Goal: Information Seeking & Learning: Learn about a topic

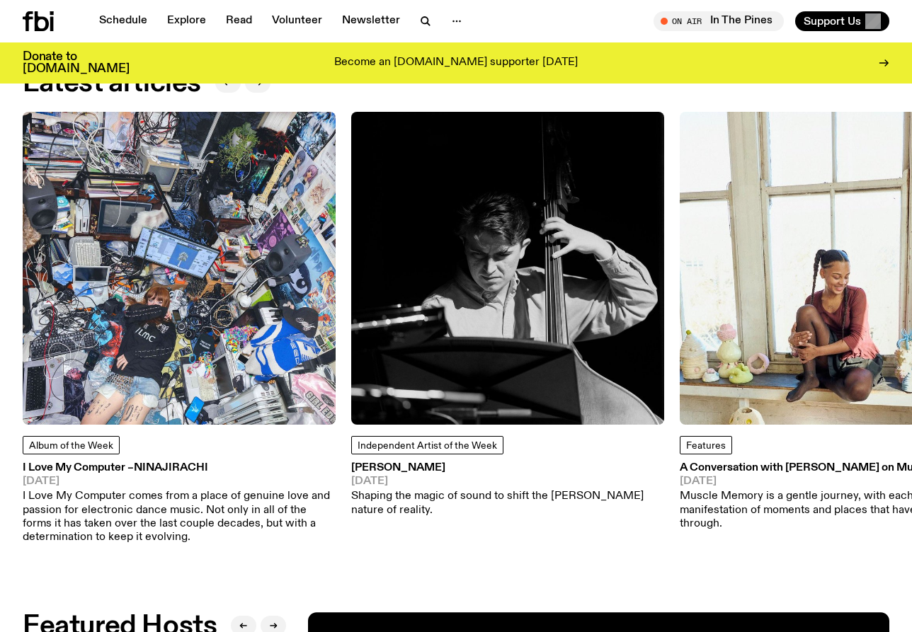
scroll to position [1654, 0]
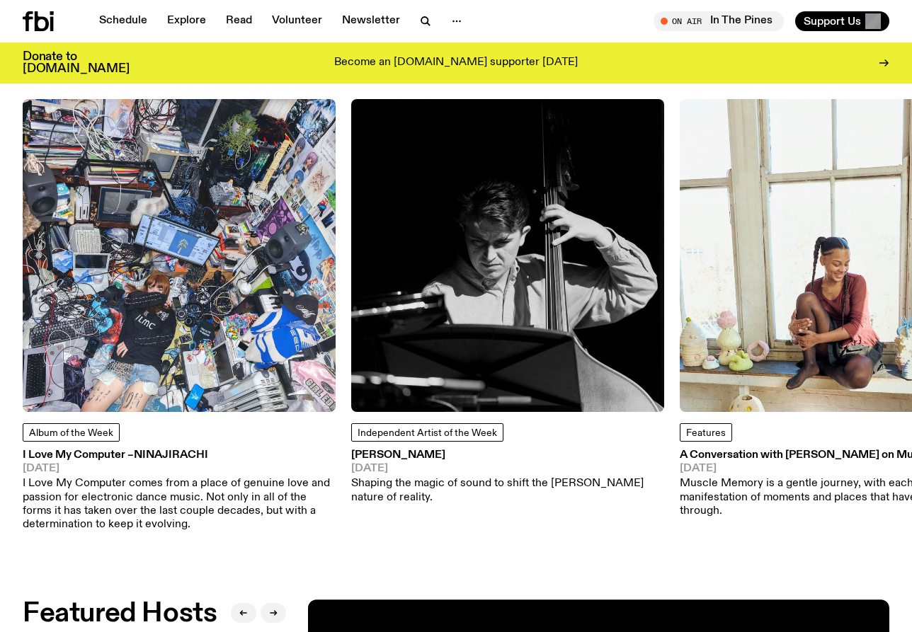
click at [147, 459] on span "Ninajirachi" at bounding box center [171, 455] width 74 height 11
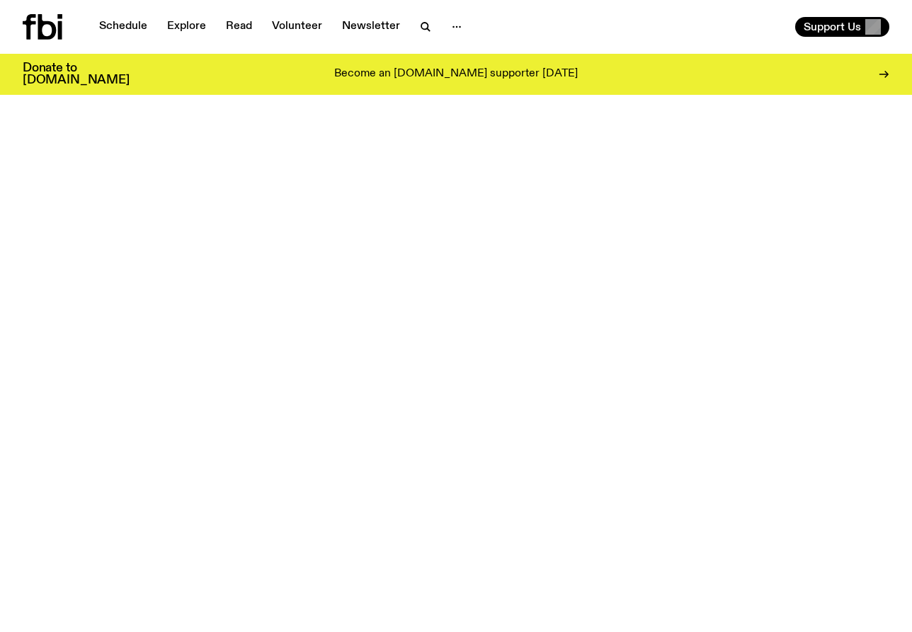
scroll to position [1654, 0]
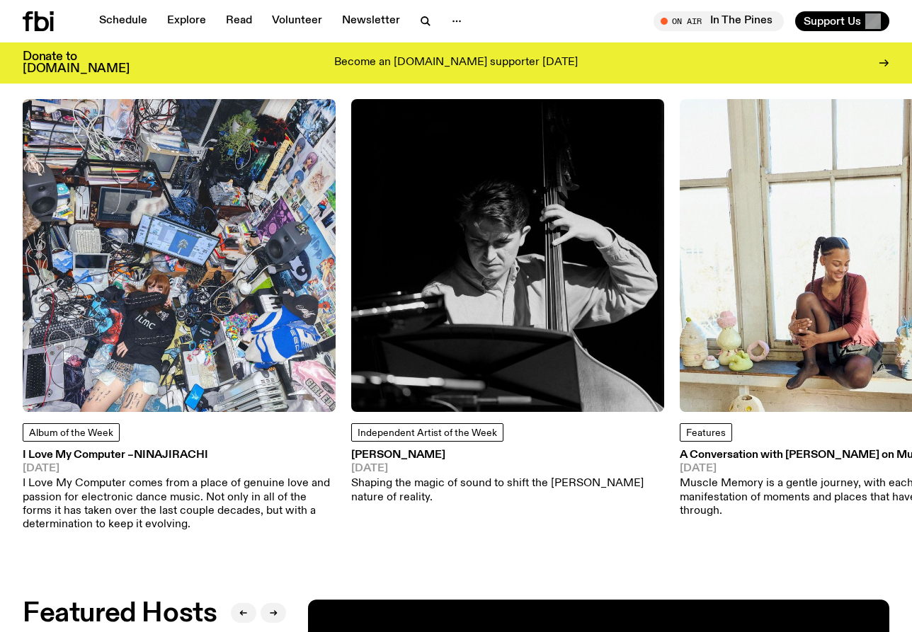
click at [394, 456] on h3 "[PERSON_NAME]" at bounding box center [507, 455] width 313 height 11
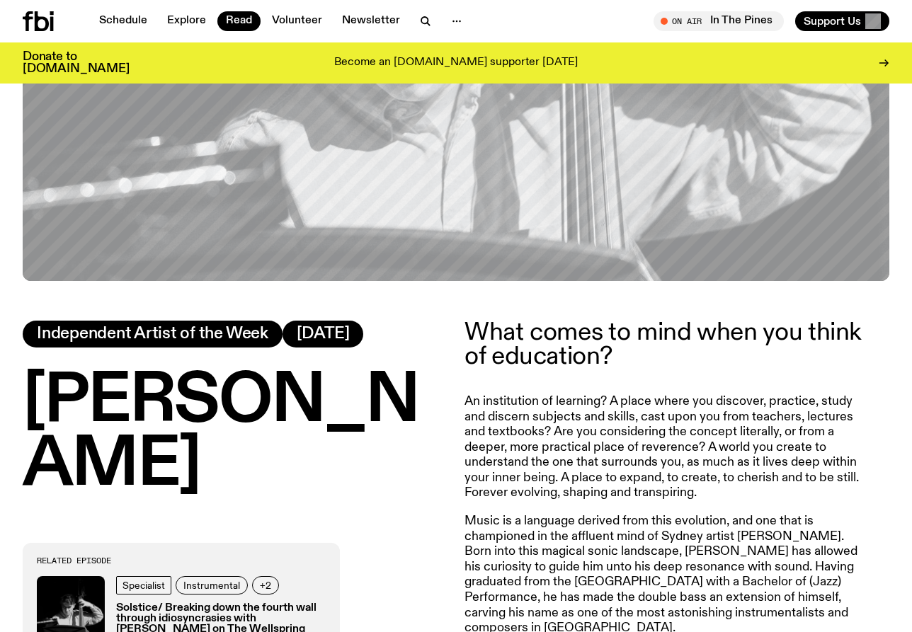
scroll to position [334, 0]
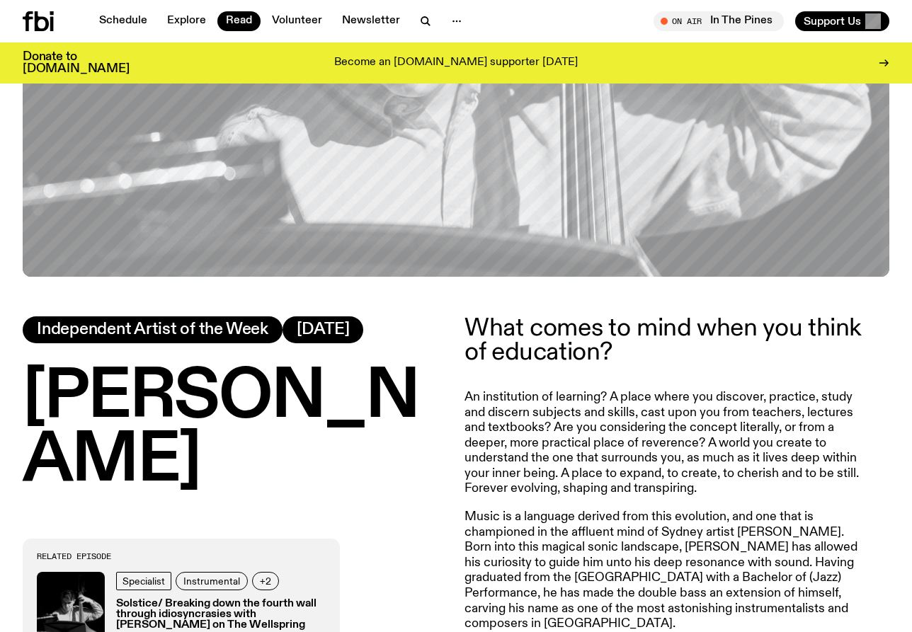
click at [212, 467] on h1 "[PERSON_NAME]" at bounding box center [235, 429] width 425 height 127
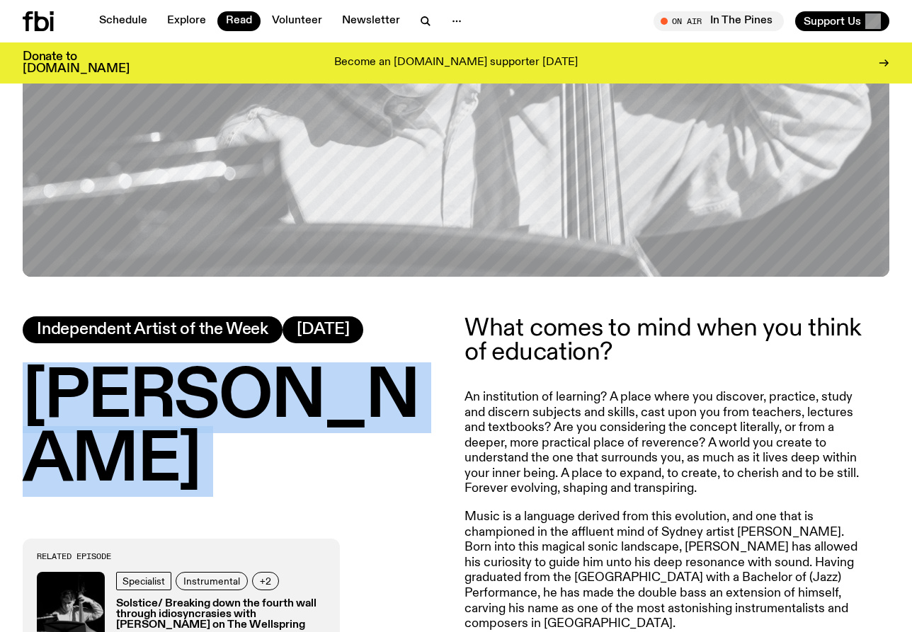
drag, startPoint x: 212, startPoint y: 467, endPoint x: 42, endPoint y: 402, distance: 182.7
click at [42, 402] on h1 "[PERSON_NAME]" at bounding box center [235, 429] width 425 height 127
copy h1 "[PERSON_NAME]"
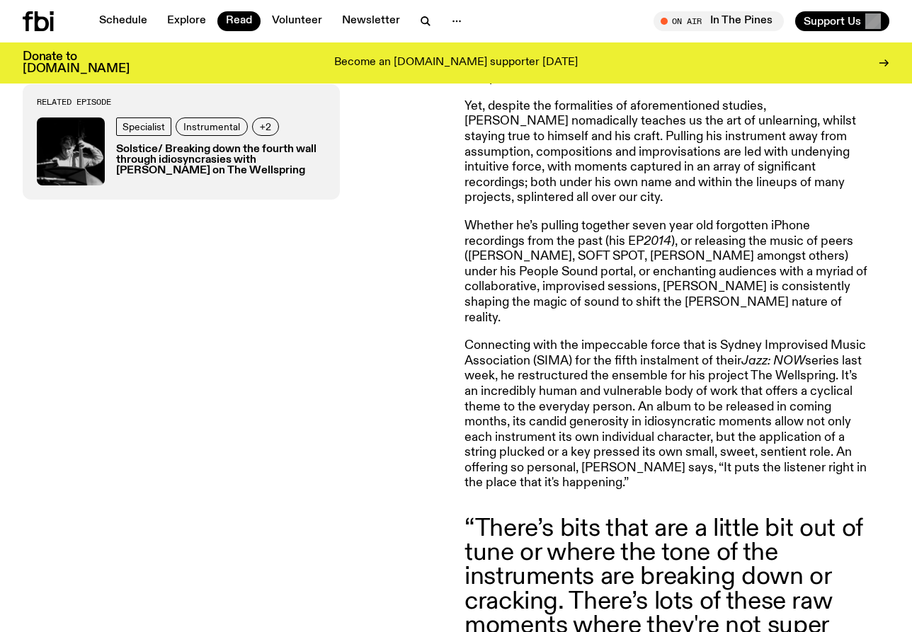
scroll to position [877, 0]
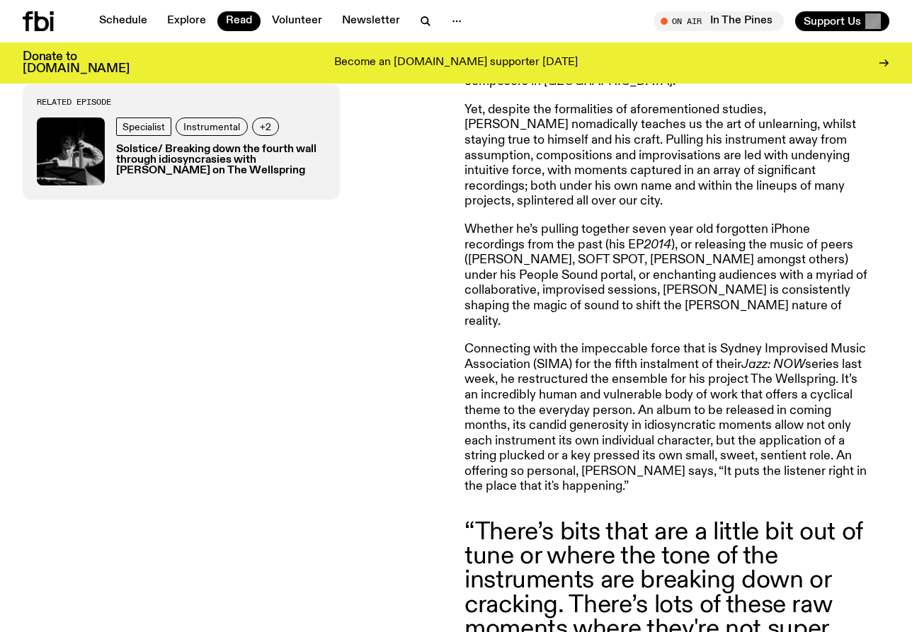
click at [210, 153] on h3 "Solstice/ Breaking down the fourth wall through idiosyncrasies with [PERSON_NAM…" at bounding box center [221, 160] width 210 height 33
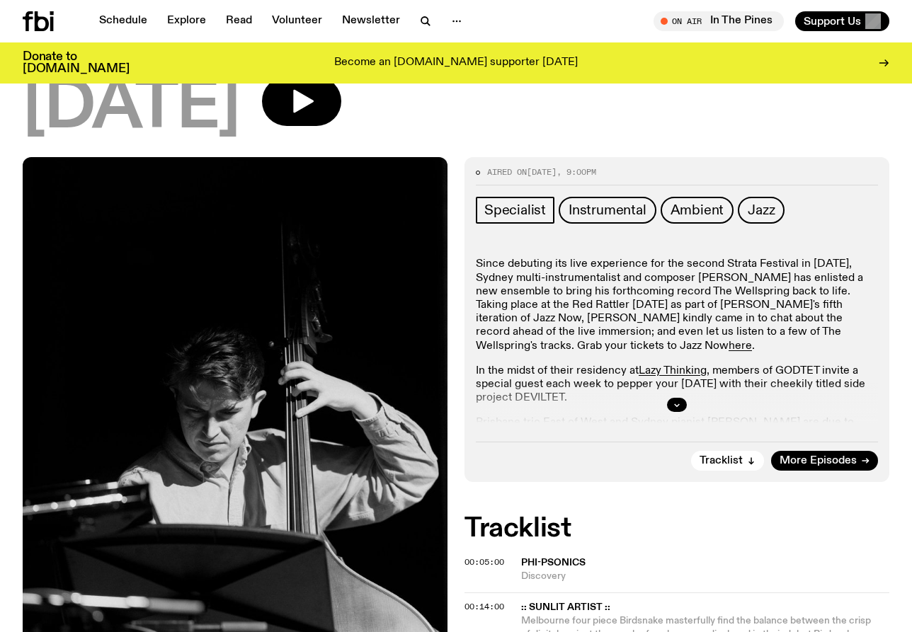
scroll to position [455, 0]
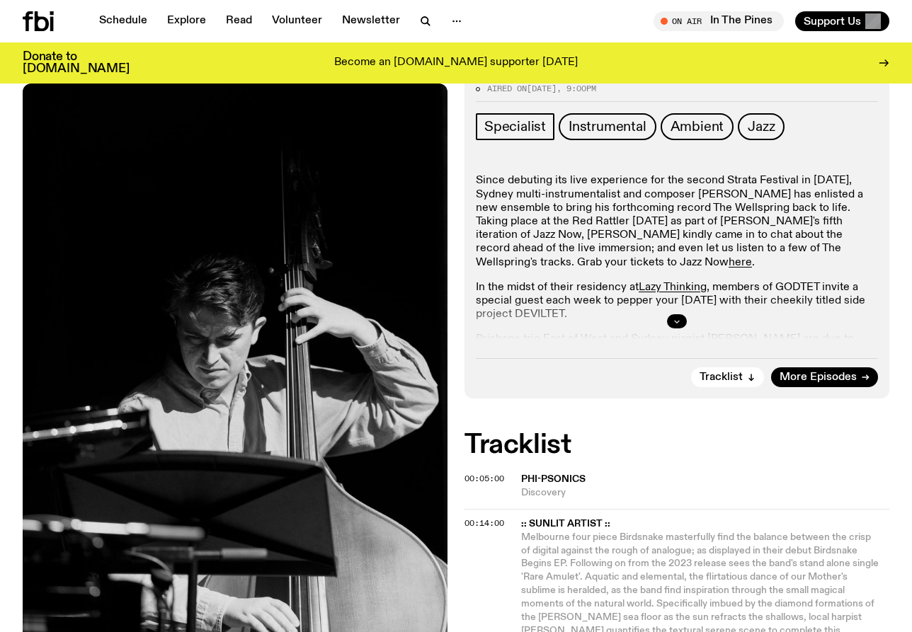
click at [673, 317] on icon "button" at bounding box center [677, 321] width 8 height 8
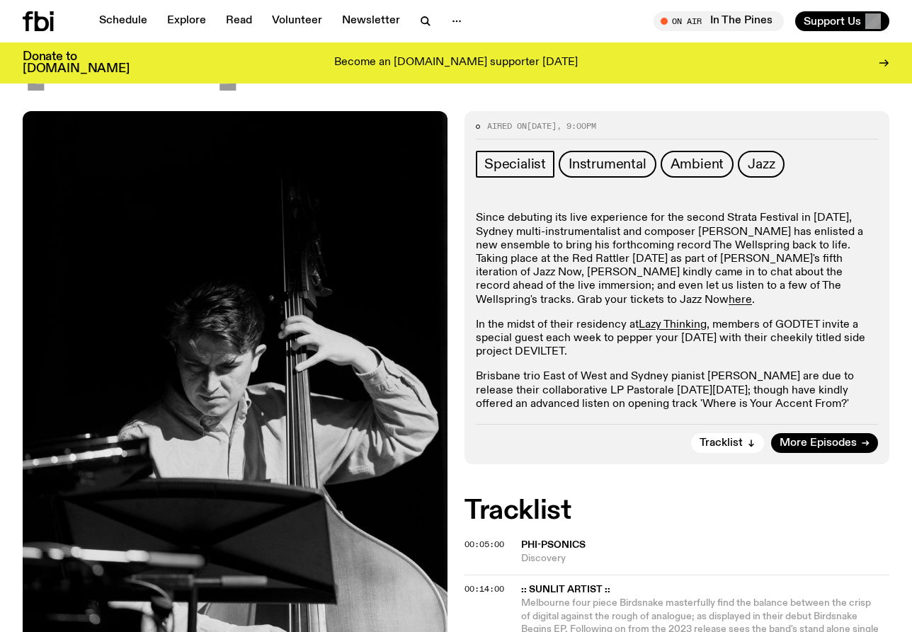
scroll to position [410, 0]
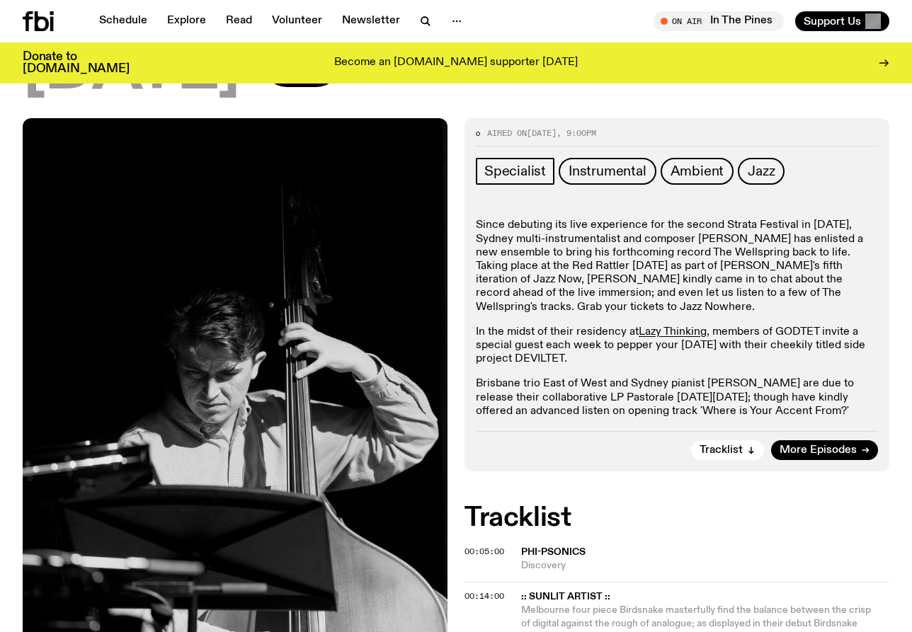
click at [729, 302] on link "here" at bounding box center [740, 307] width 23 height 11
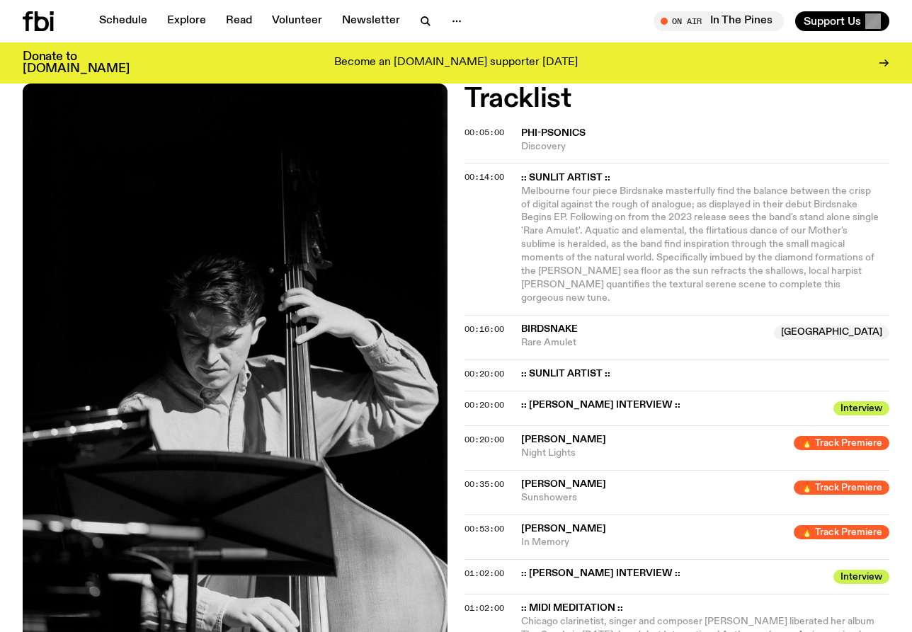
scroll to position [830, 0]
click at [559, 434] on span "[PERSON_NAME]" at bounding box center [563, 439] width 85 height 10
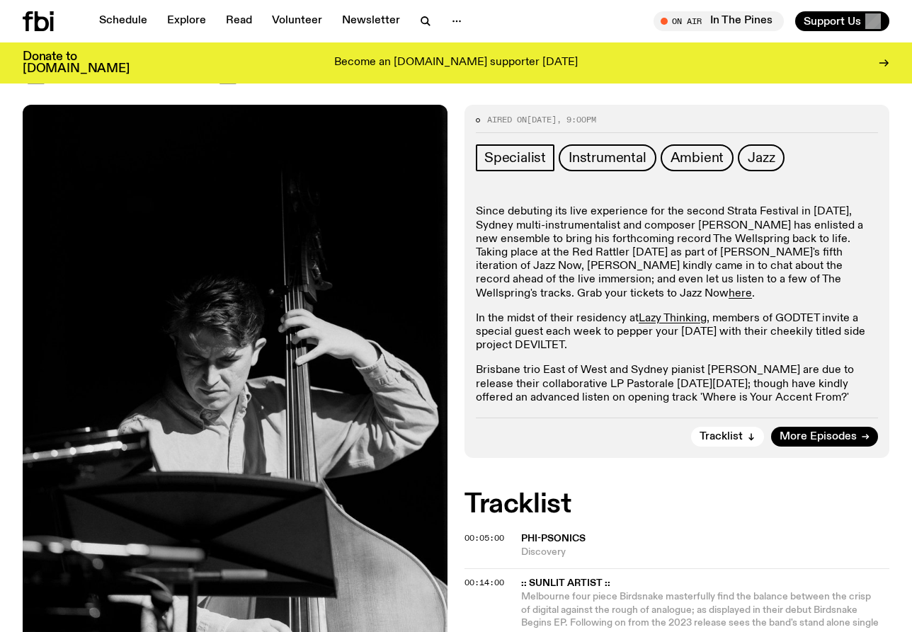
scroll to position [424, 0]
